Goal: Information Seeking & Learning: Learn about a topic

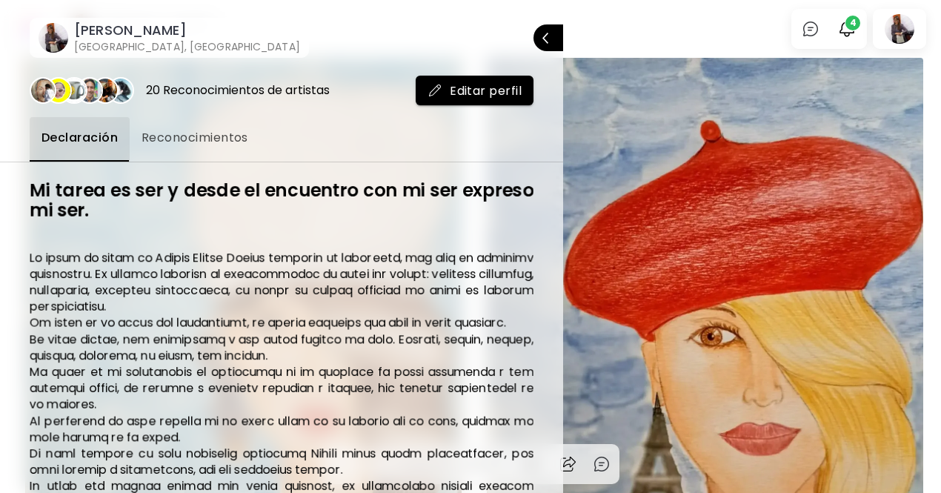
click at [852, 26] on div at bounding box center [470, 246] width 941 height 493
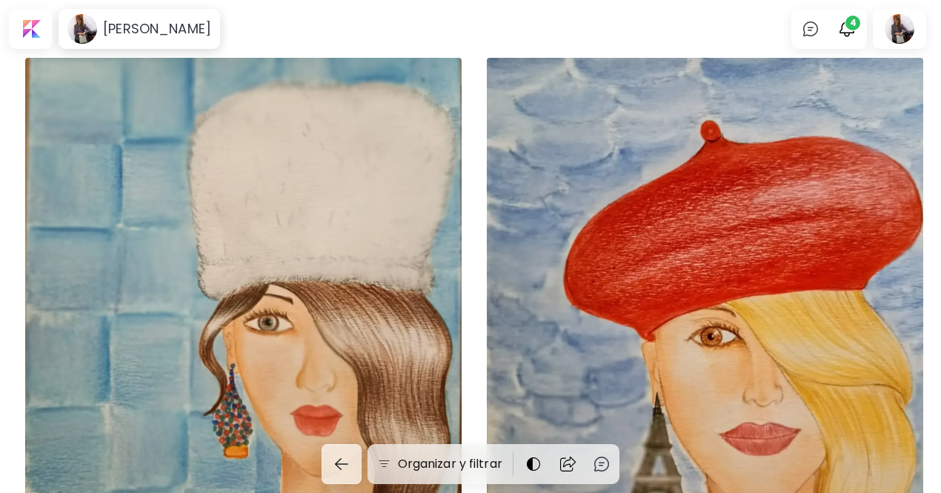
click at [852, 26] on img "button" at bounding box center [847, 29] width 18 height 18
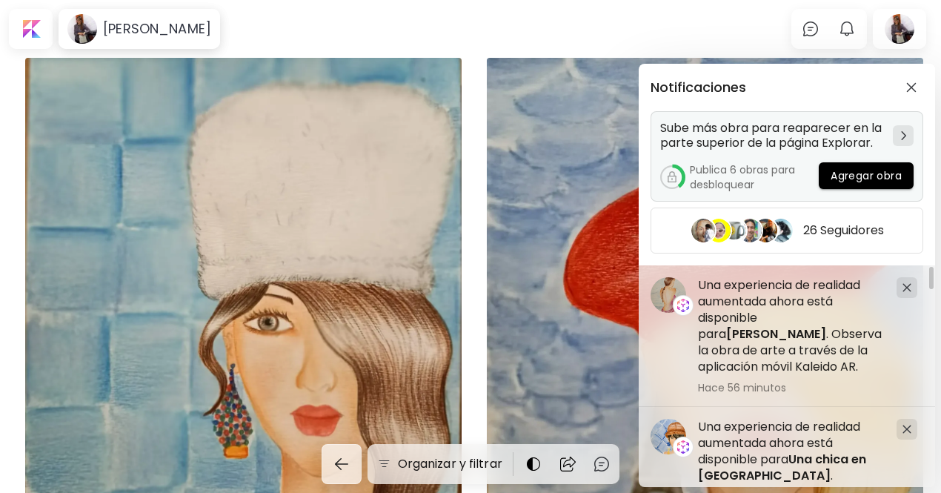
click at [730, 170] on h5 "Publica 6 obras para desbloquear" at bounding box center [754, 177] width 129 height 30
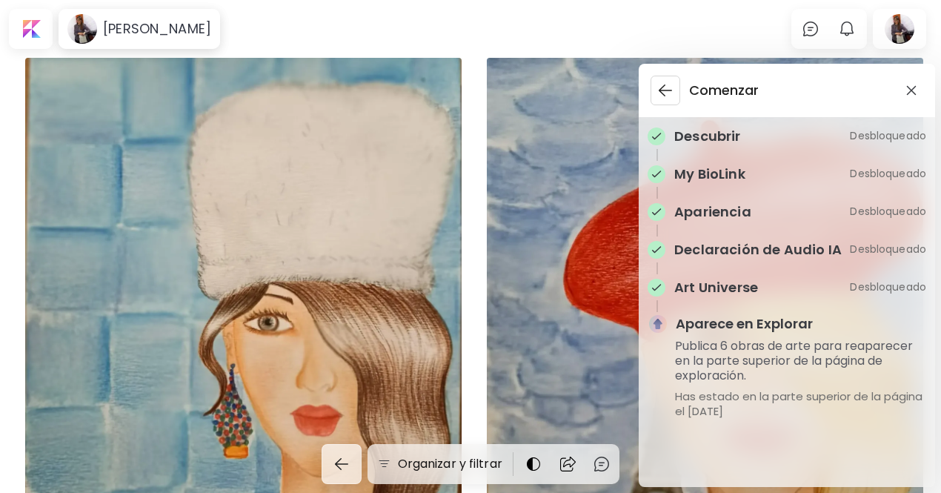
click at [655, 253] on img at bounding box center [656, 250] width 12 height 12
click at [655, 292] on img at bounding box center [656, 288] width 12 height 12
click at [176, 39] on div "Comenzar Descubrir Desbloqueado My BioLink Desbloqueado Apariencia Desbloqueado…" at bounding box center [470, 246] width 941 height 493
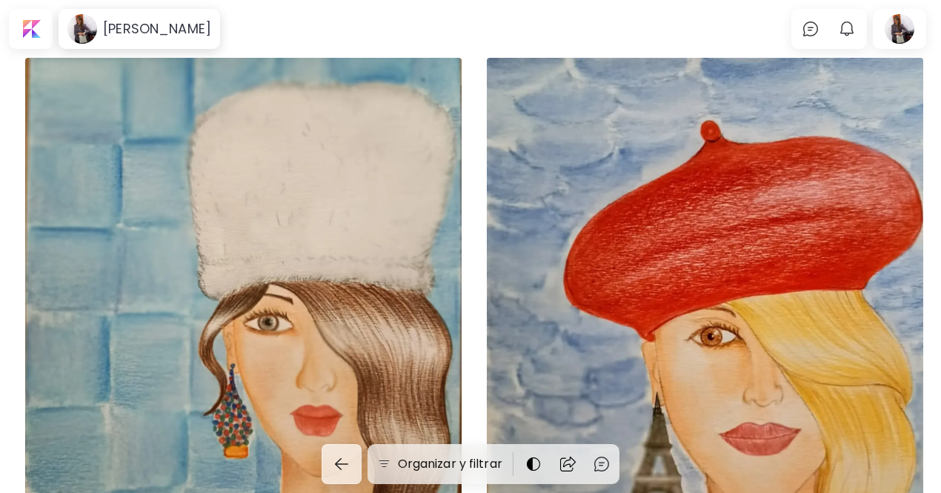
click at [176, 39] on div "[PERSON_NAME]" at bounding box center [139, 29] width 156 height 34
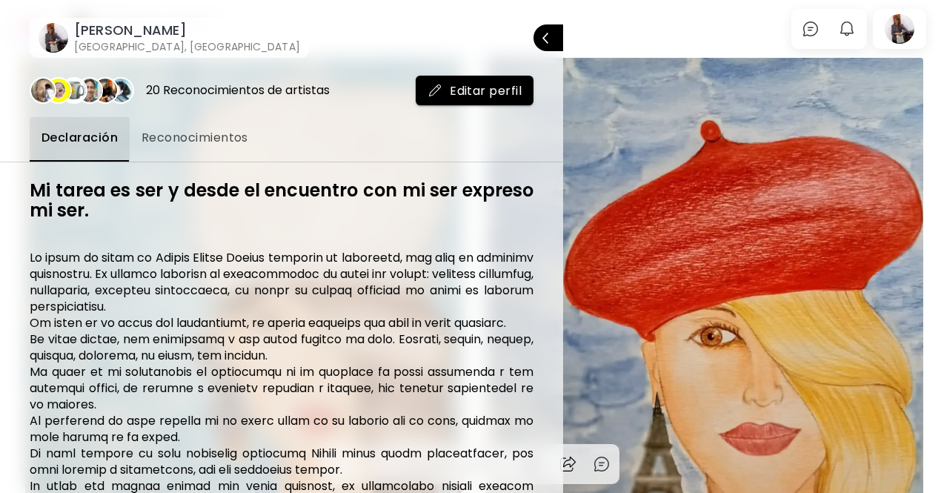
click at [190, 136] on span "Reconocimientos" at bounding box center [194, 138] width 107 height 18
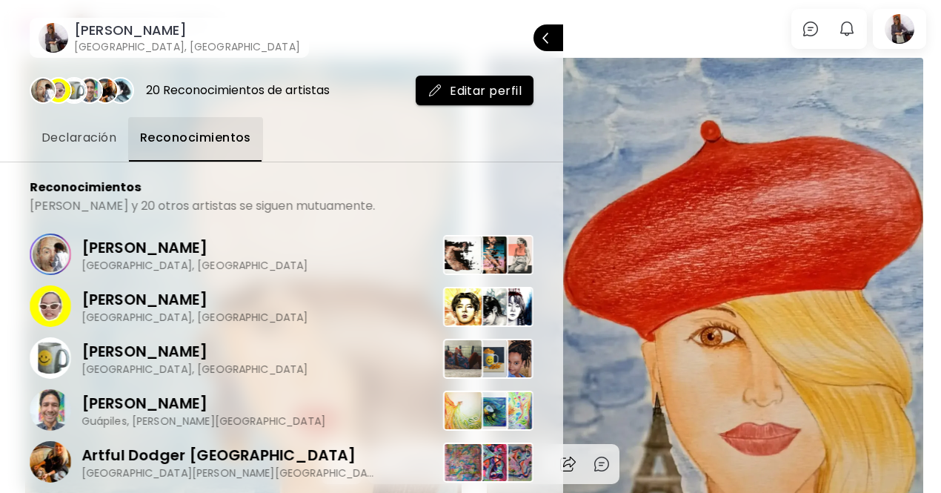
click at [127, 30] on h6 "[PERSON_NAME]" at bounding box center [187, 30] width 226 height 18
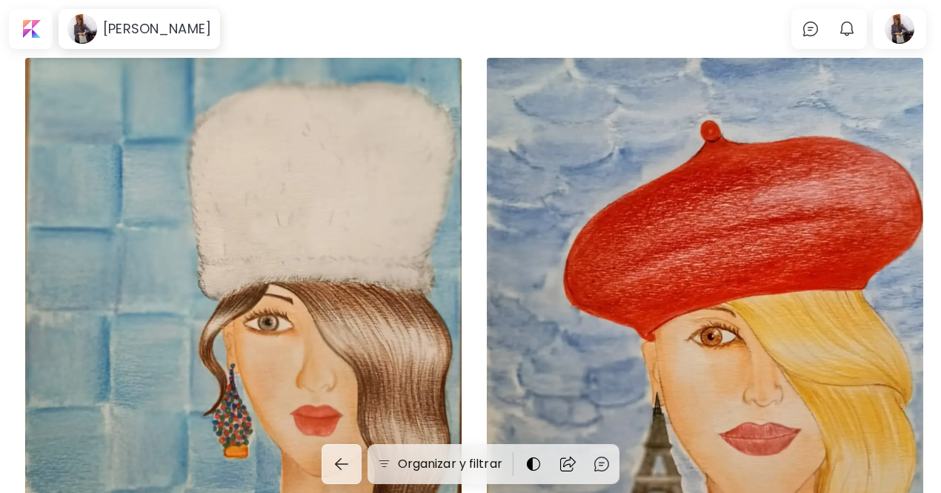
click at [316, 213] on div "Una chica en [GEOGRAPHIC_DATA] US$ 50 | 20 x 30 cm" at bounding box center [243, 349] width 436 height 583
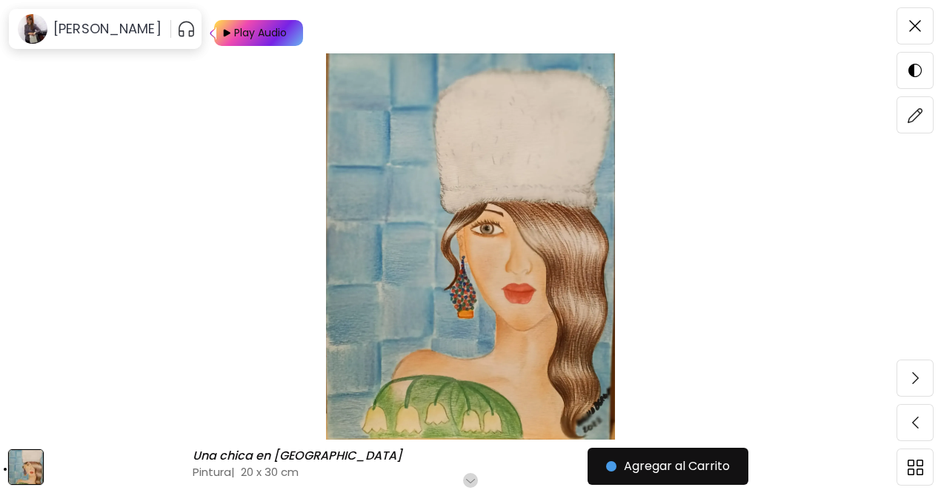
scroll to position [556, 0]
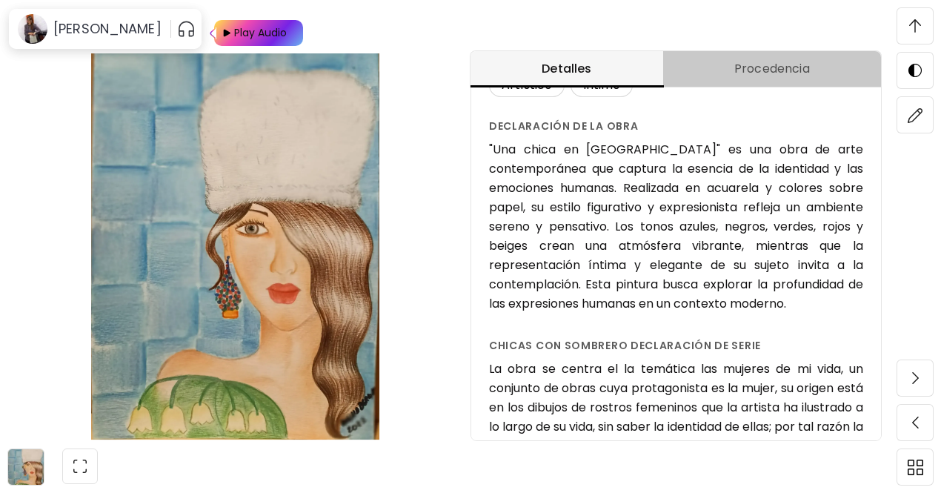
click at [799, 69] on span "Procedencia" at bounding box center [772, 69] width 200 height 18
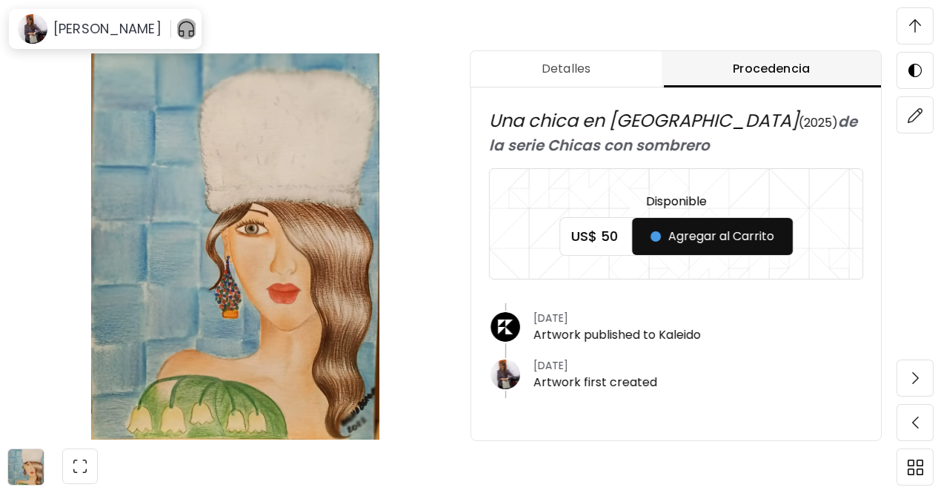
click at [177, 31] on img "button" at bounding box center [186, 29] width 19 height 24
click at [180, 31] on img "button" at bounding box center [189, 29] width 18 height 18
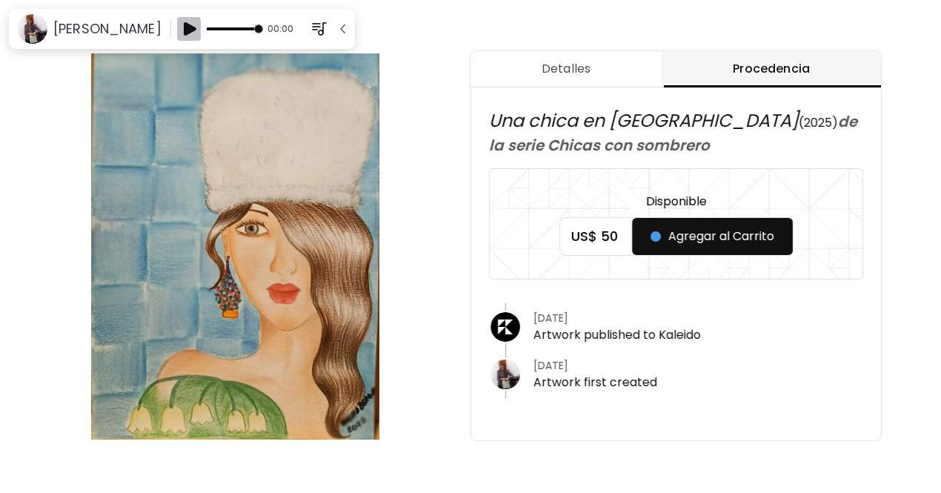
click at [180, 31] on img "button" at bounding box center [189, 29] width 18 height 18
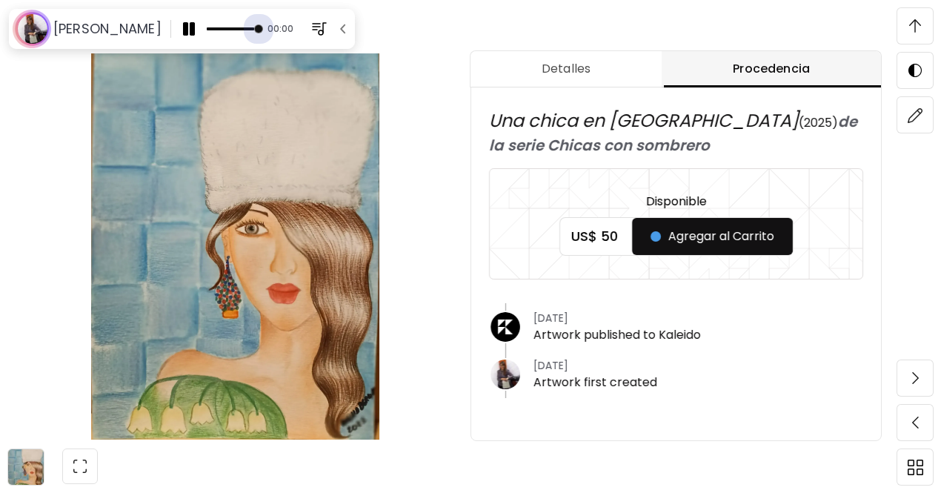
drag, startPoint x: 243, startPoint y: 27, endPoint x: 182, endPoint y: 32, distance: 60.9
click at [182, 32] on div "00:00" at bounding box center [266, 29] width 178 height 24
click at [182, 32] on img "button" at bounding box center [189, 29] width 18 height 18
click at [336, 29] on img "button" at bounding box center [343, 28] width 15 height 15
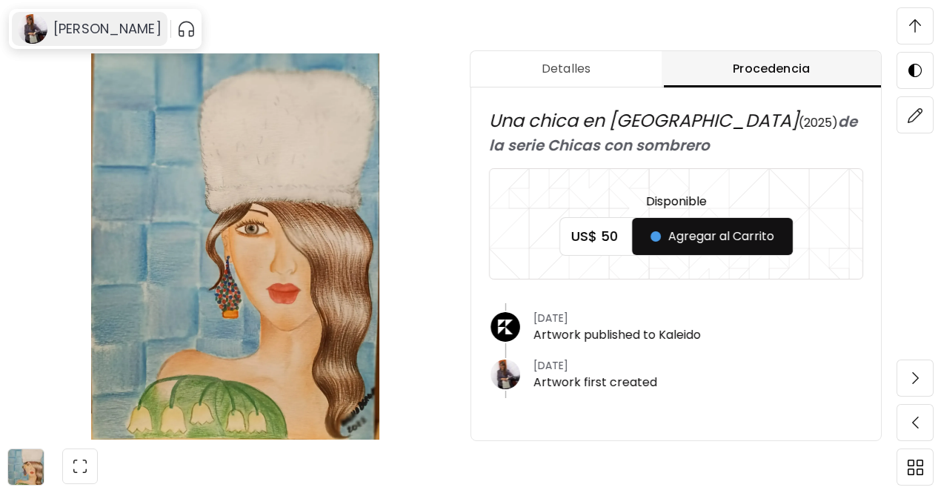
click at [80, 28] on h6 "[PERSON_NAME]" at bounding box center [107, 29] width 108 height 18
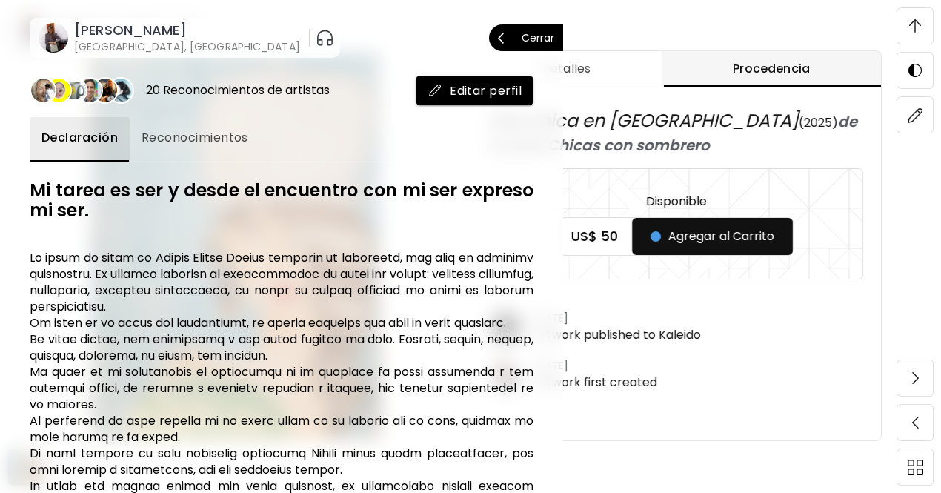
click at [539, 41] on p "Cerrar" at bounding box center [538, 38] width 33 height 10
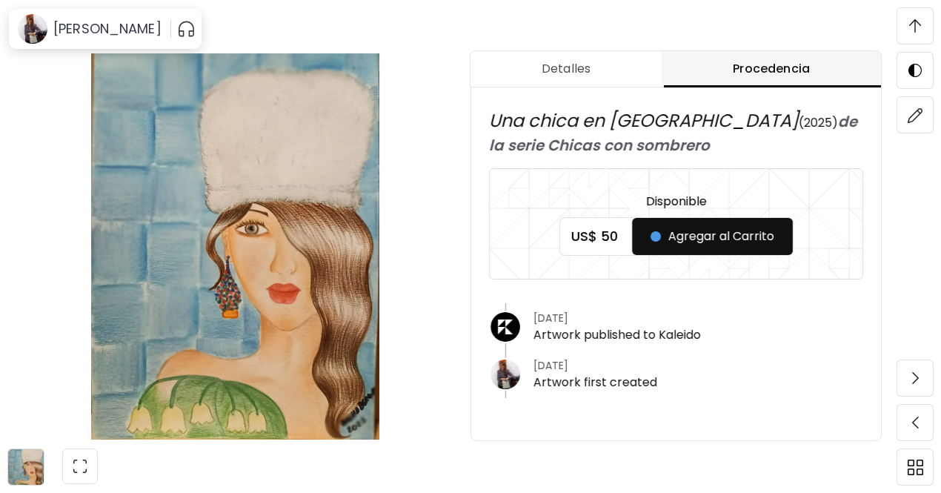
click at [905, 26] on span at bounding box center [914, 25] width 31 height 31
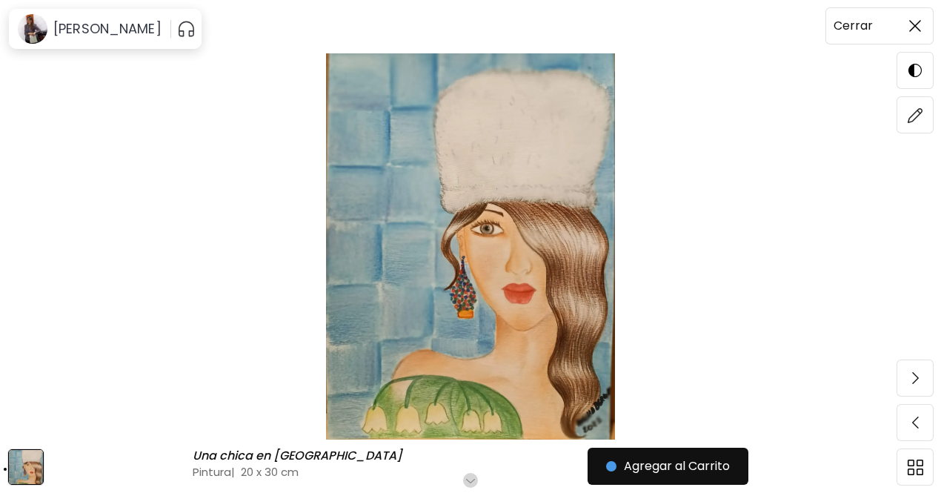
click at [905, 26] on span at bounding box center [914, 25] width 31 height 31
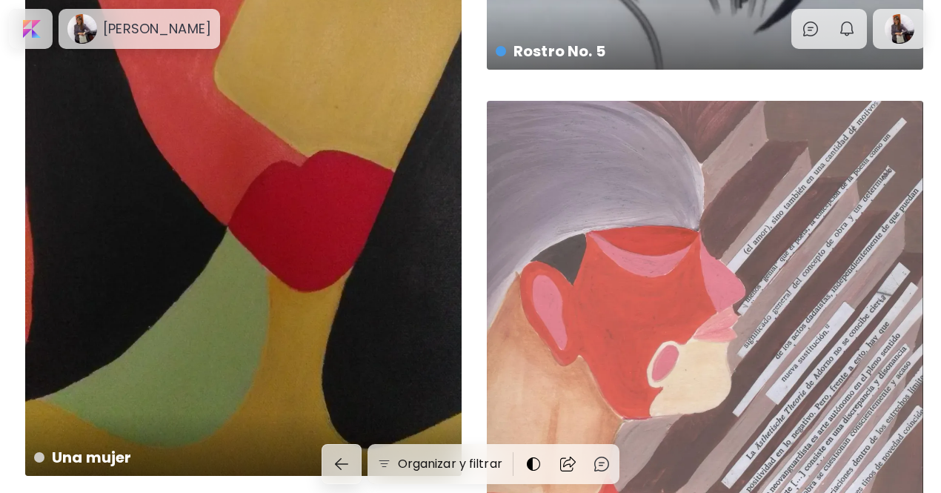
scroll to position [6192, 0]
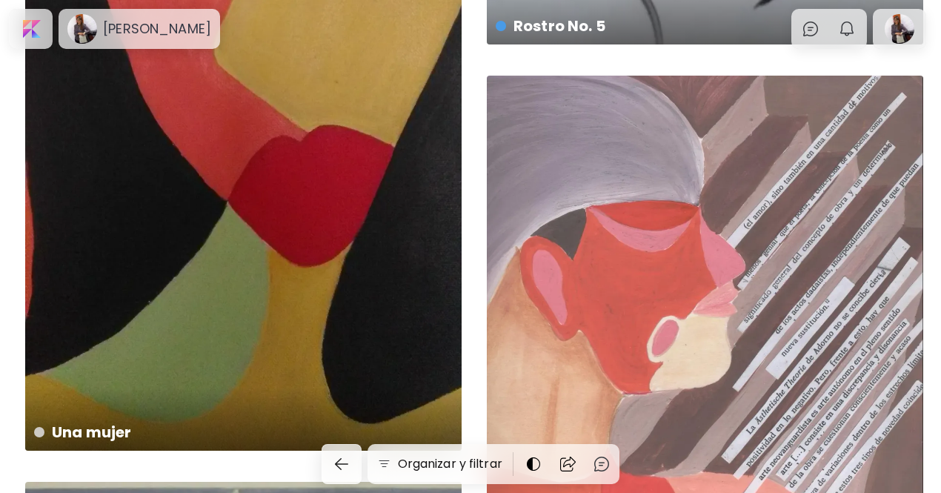
click at [606, 420] on div "Yo soy 30 x 45 cm" at bounding box center [705, 375] width 436 height 599
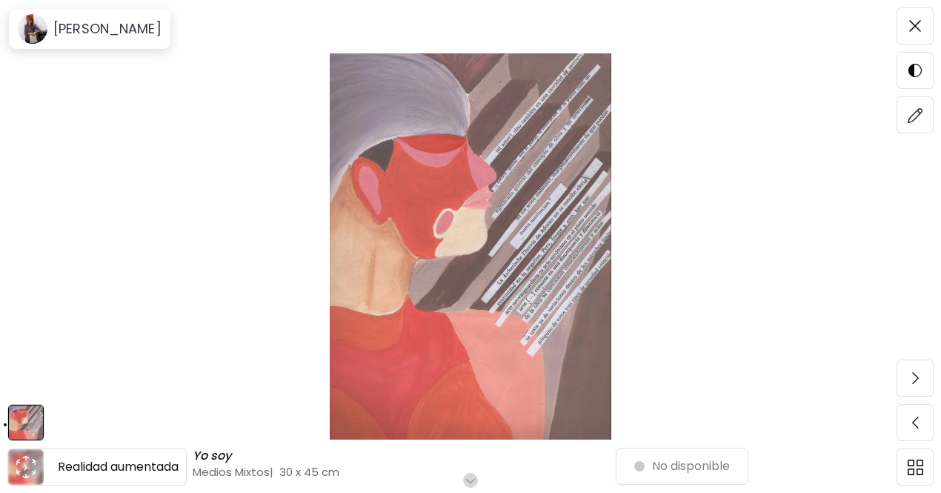
click at [22, 461] on icon "animation" at bounding box center [26, 467] width 24 height 24
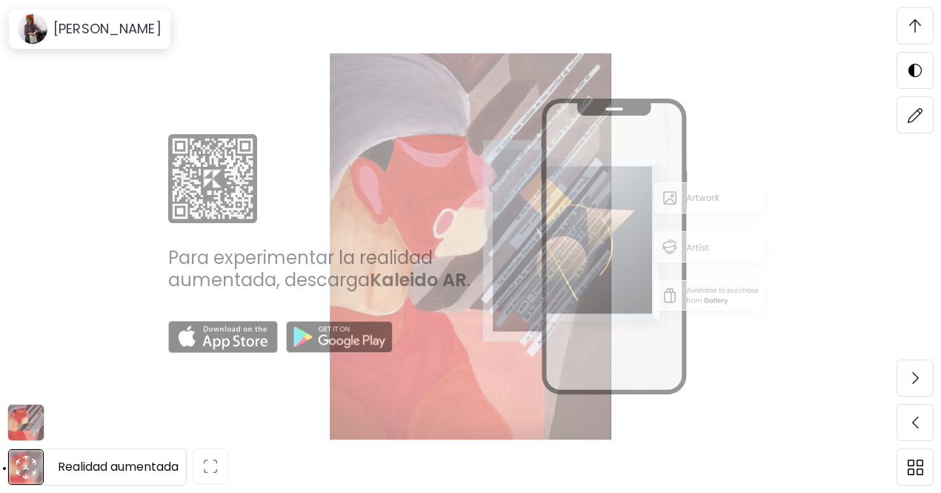
scroll to position [288, 0]
